Goal: Transaction & Acquisition: Purchase product/service

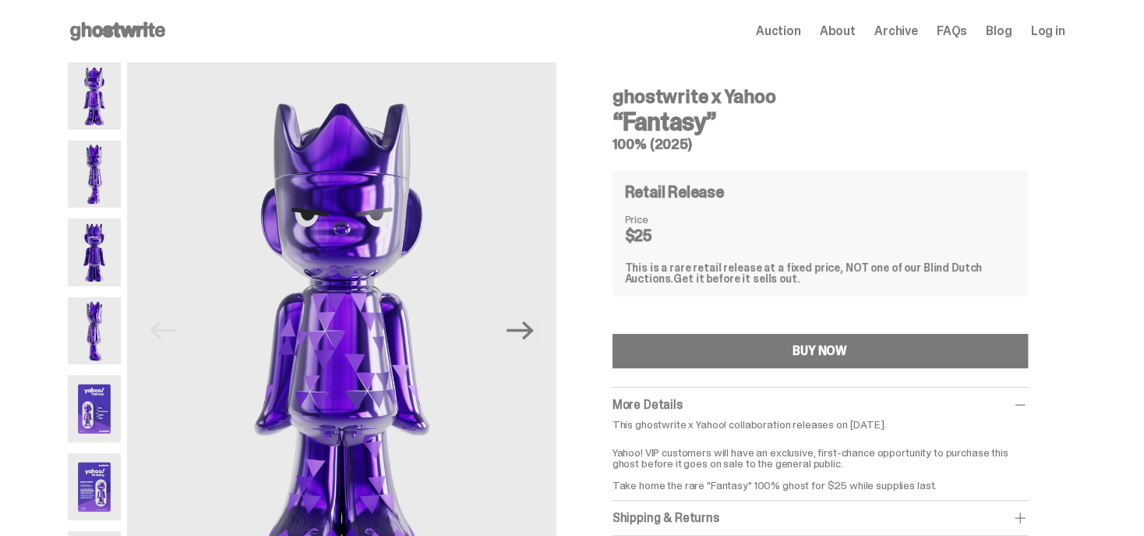
click at [95, 389] on img at bounding box center [95, 408] width 54 height 67
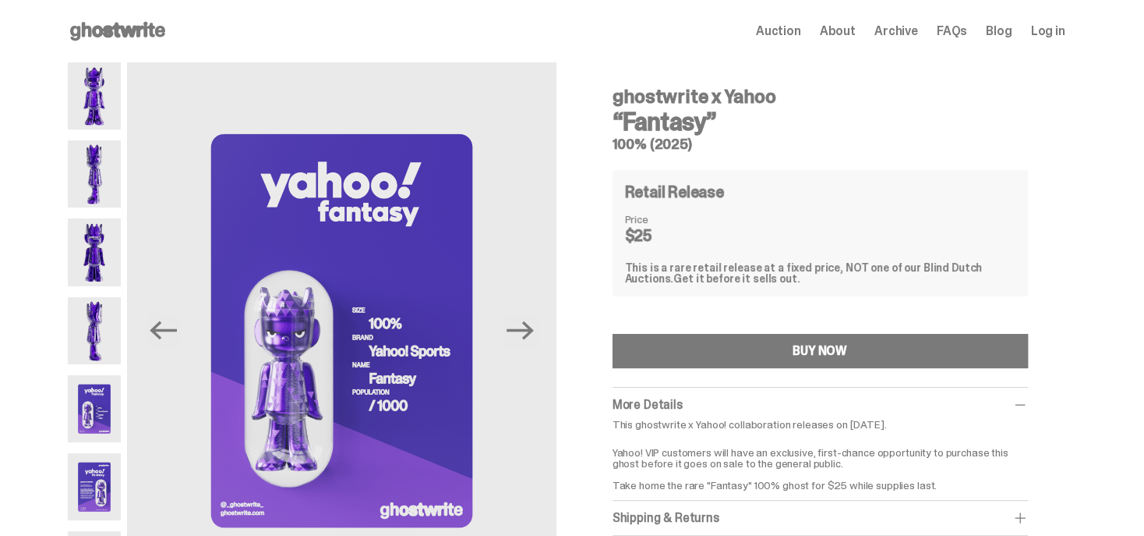
scroll to position [168, 0]
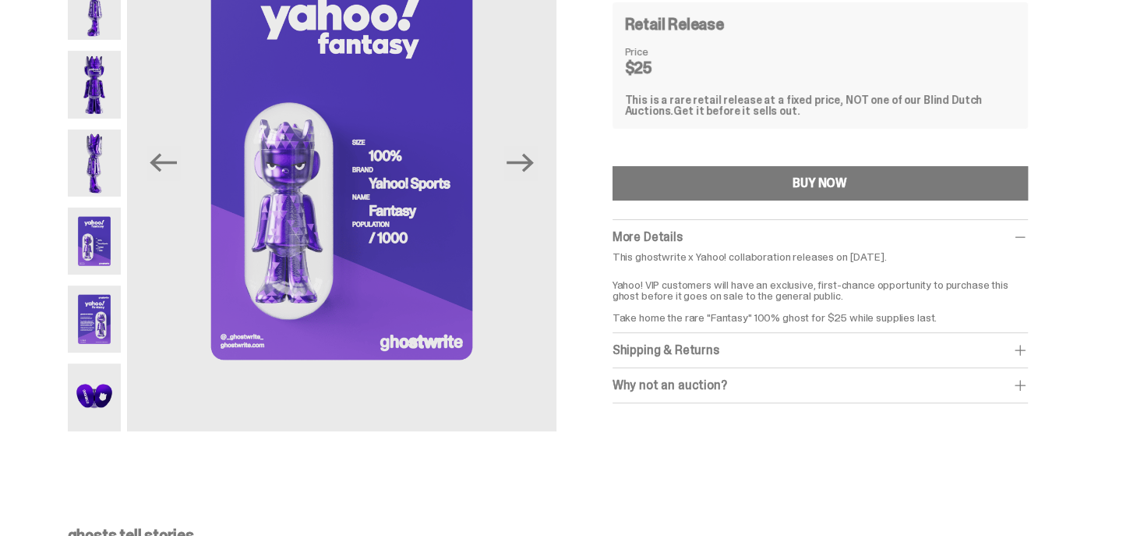
click at [108, 394] on img at bounding box center [95, 396] width 54 height 67
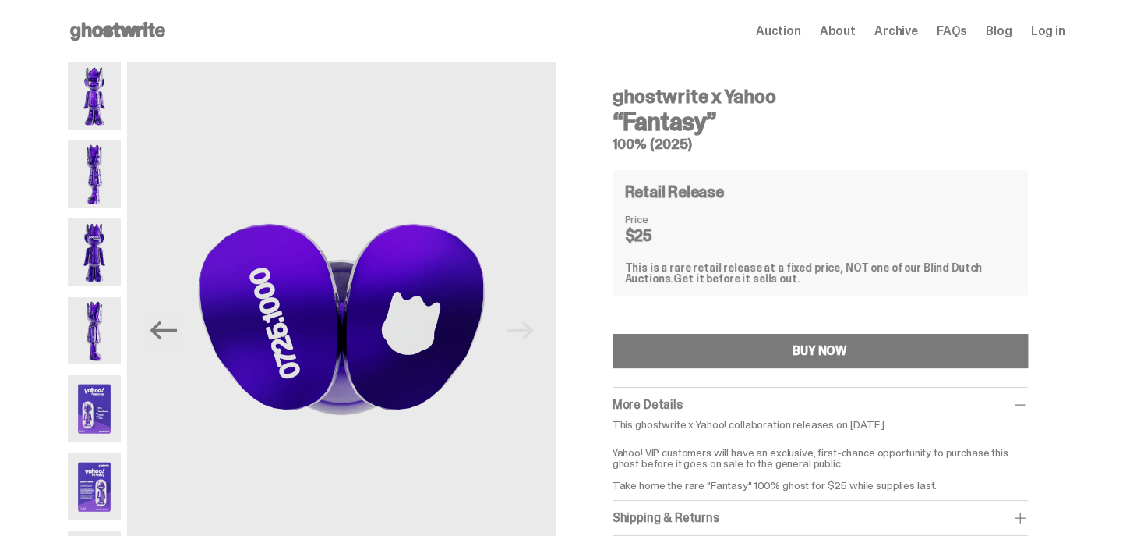
click at [111, 82] on img at bounding box center [95, 95] width 54 height 67
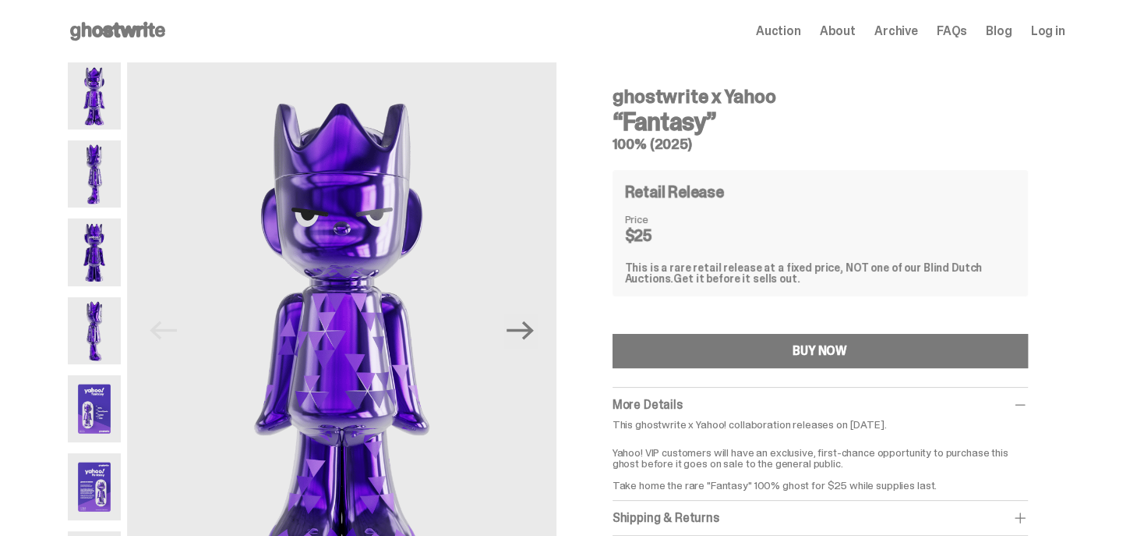
click at [104, 153] on img at bounding box center [95, 173] width 54 height 67
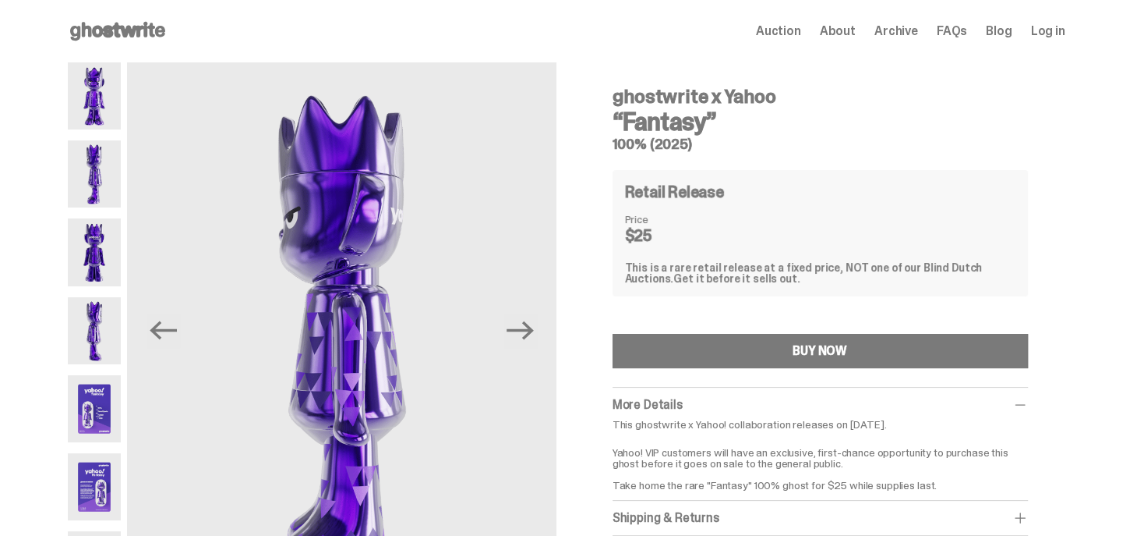
click at [104, 246] on img at bounding box center [95, 251] width 54 height 67
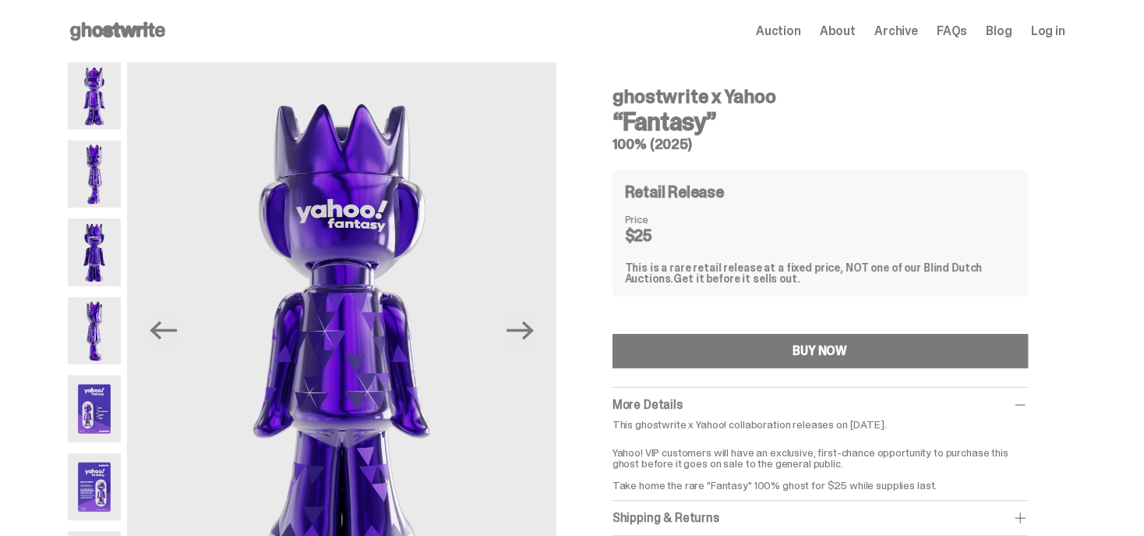
click at [101, 348] on img at bounding box center [95, 330] width 54 height 67
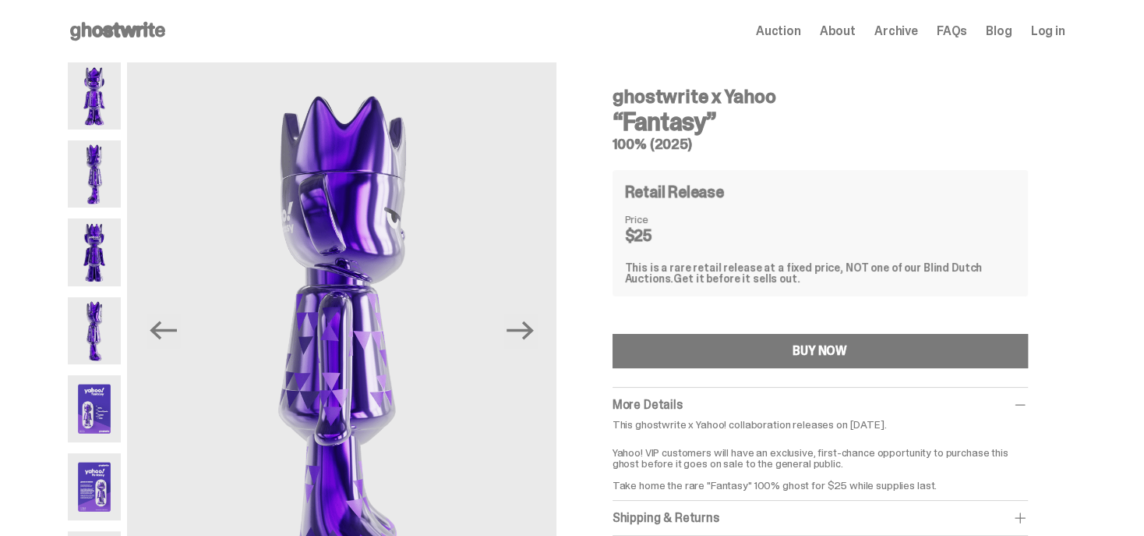
click at [92, 403] on img at bounding box center [95, 408] width 54 height 67
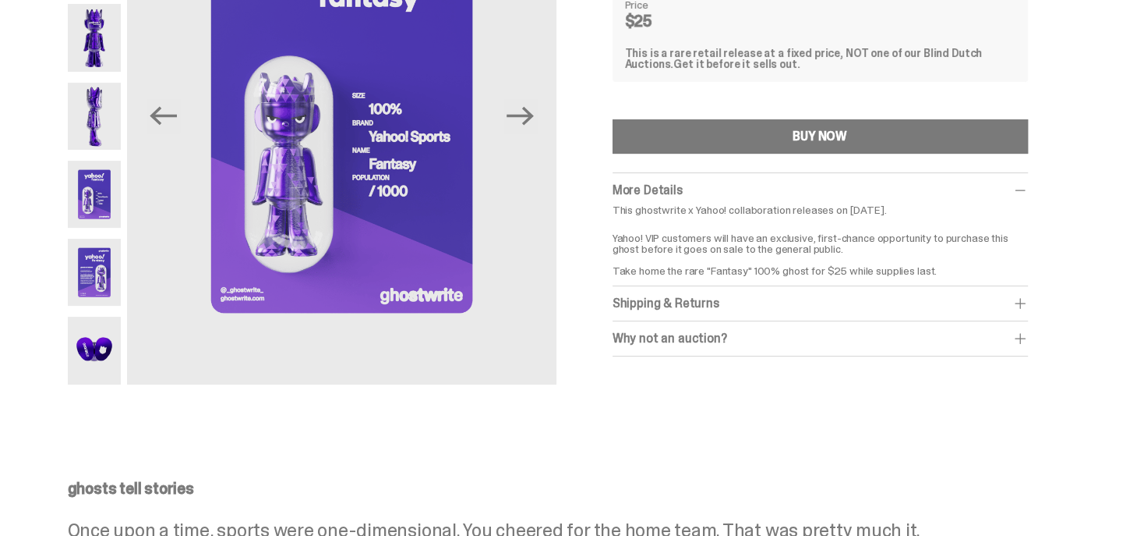
scroll to position [176, 0]
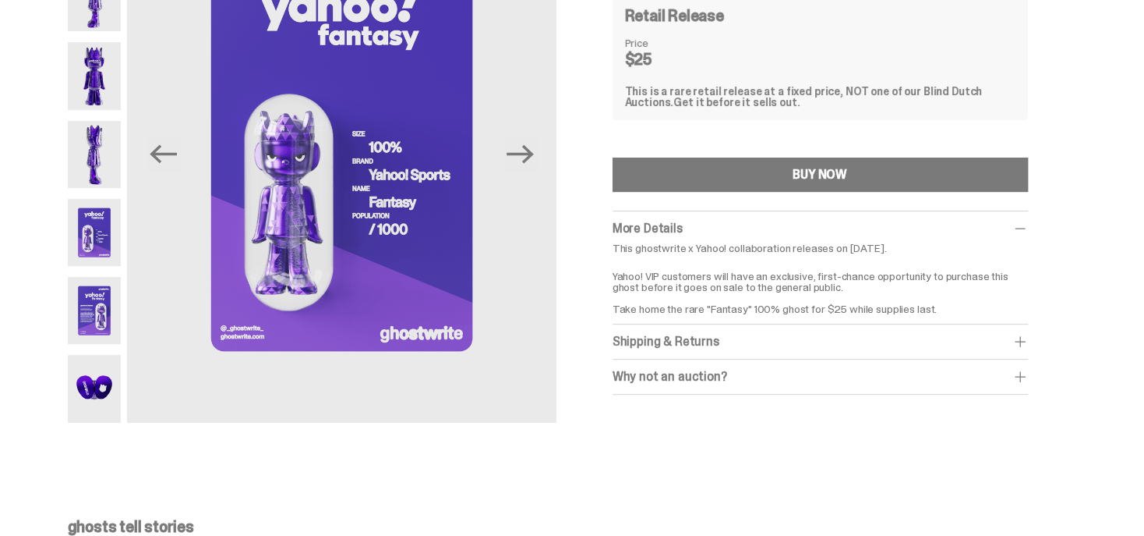
click at [686, 335] on div "Shipping & Returns" at bounding box center [821, 342] width 416 height 16
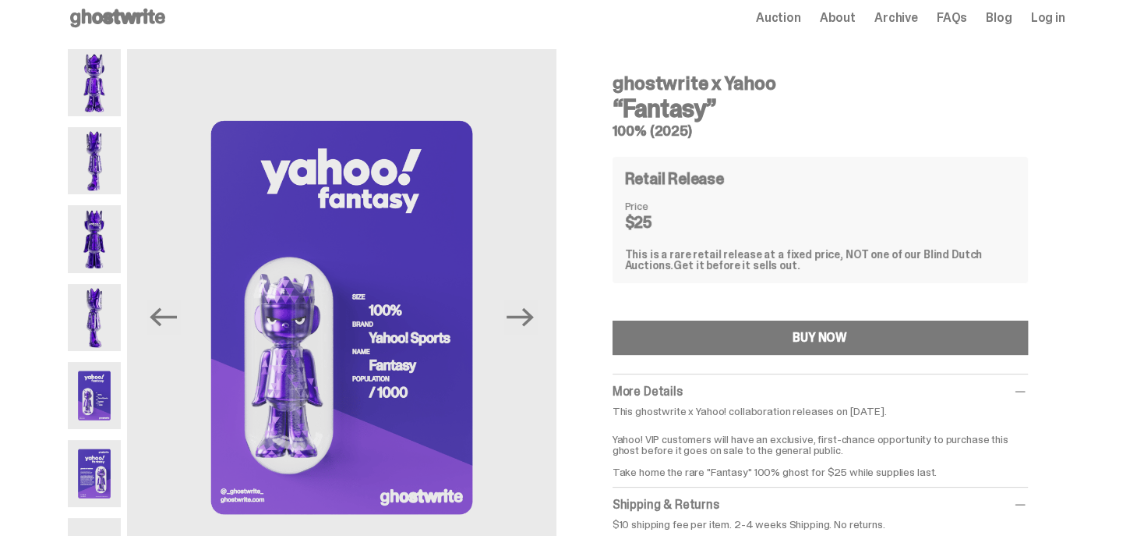
scroll to position [9, 0]
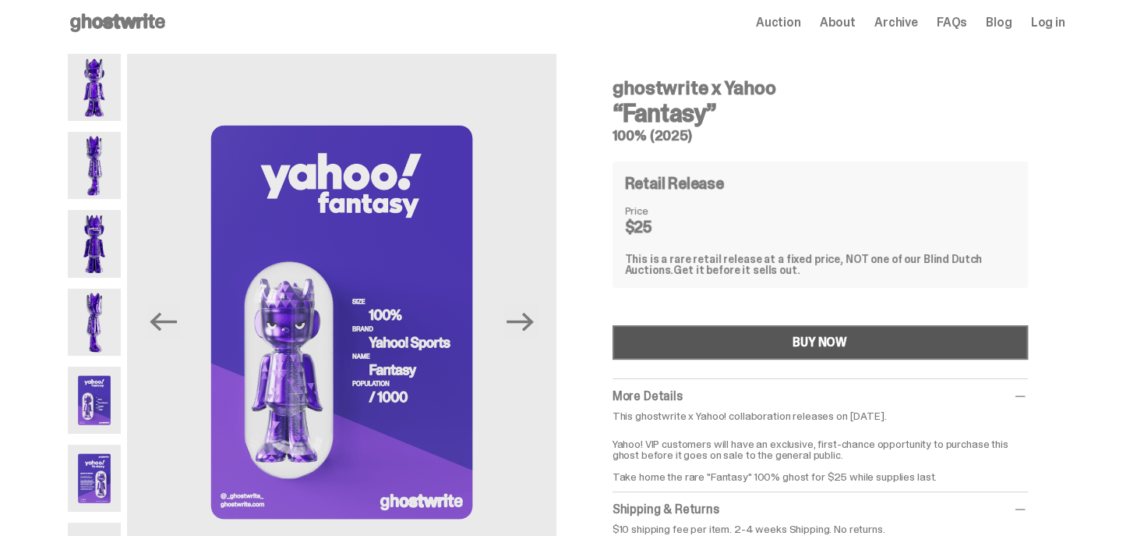
click at [829, 338] on div "BUY NOW" at bounding box center [820, 342] width 55 height 12
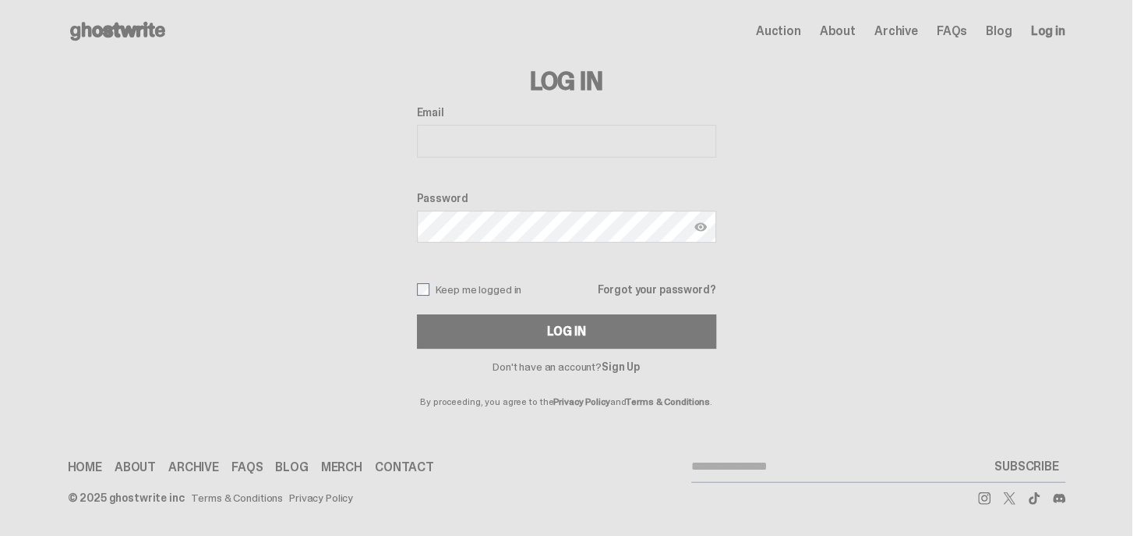
click at [582, 150] on input "Email" at bounding box center [566, 141] width 299 height 33
